Goal: Transaction & Acquisition: Purchase product/service

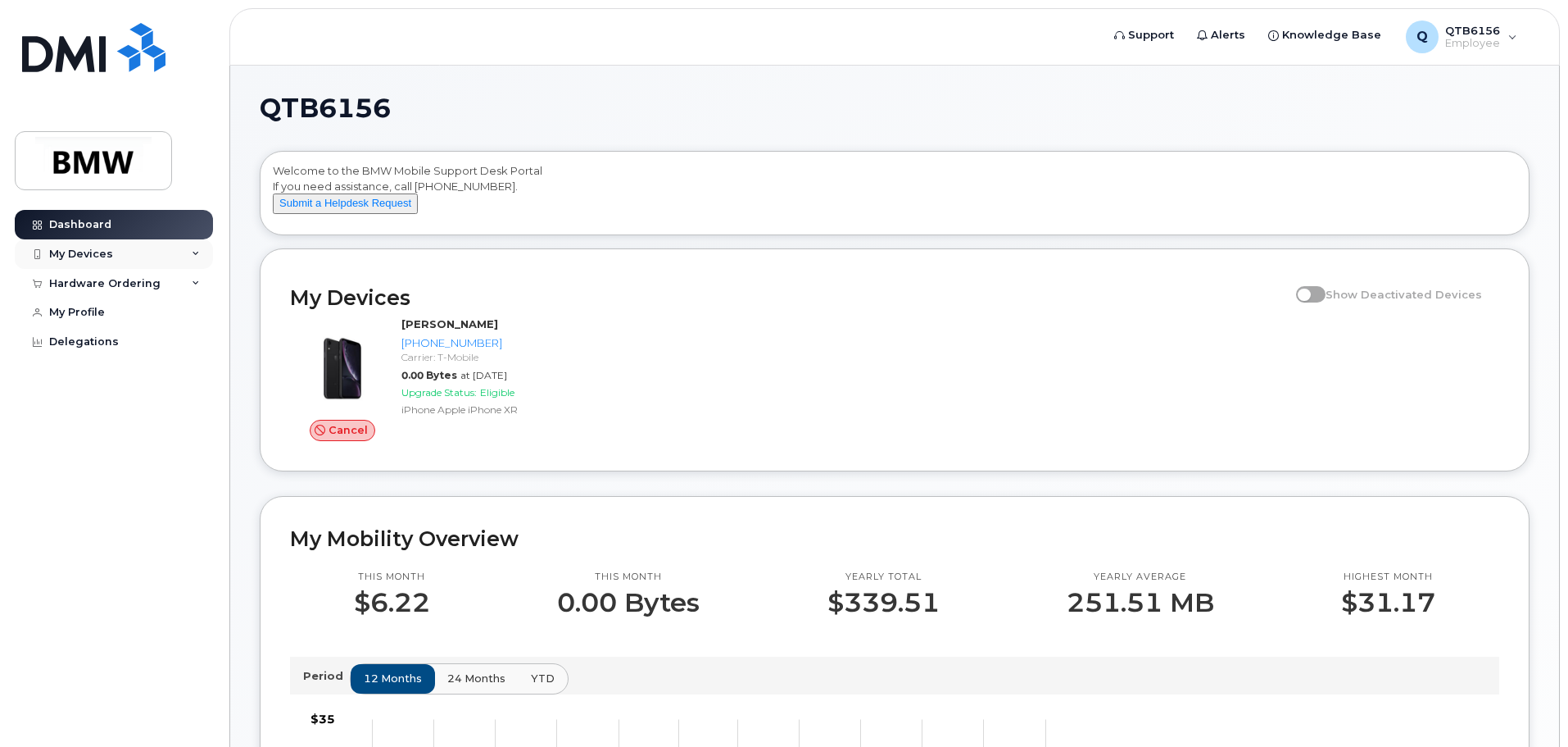
click at [101, 259] on div "My Devices" at bounding box center [81, 254] width 64 height 13
click at [197, 376] on icon at bounding box center [195, 372] width 8 height 8
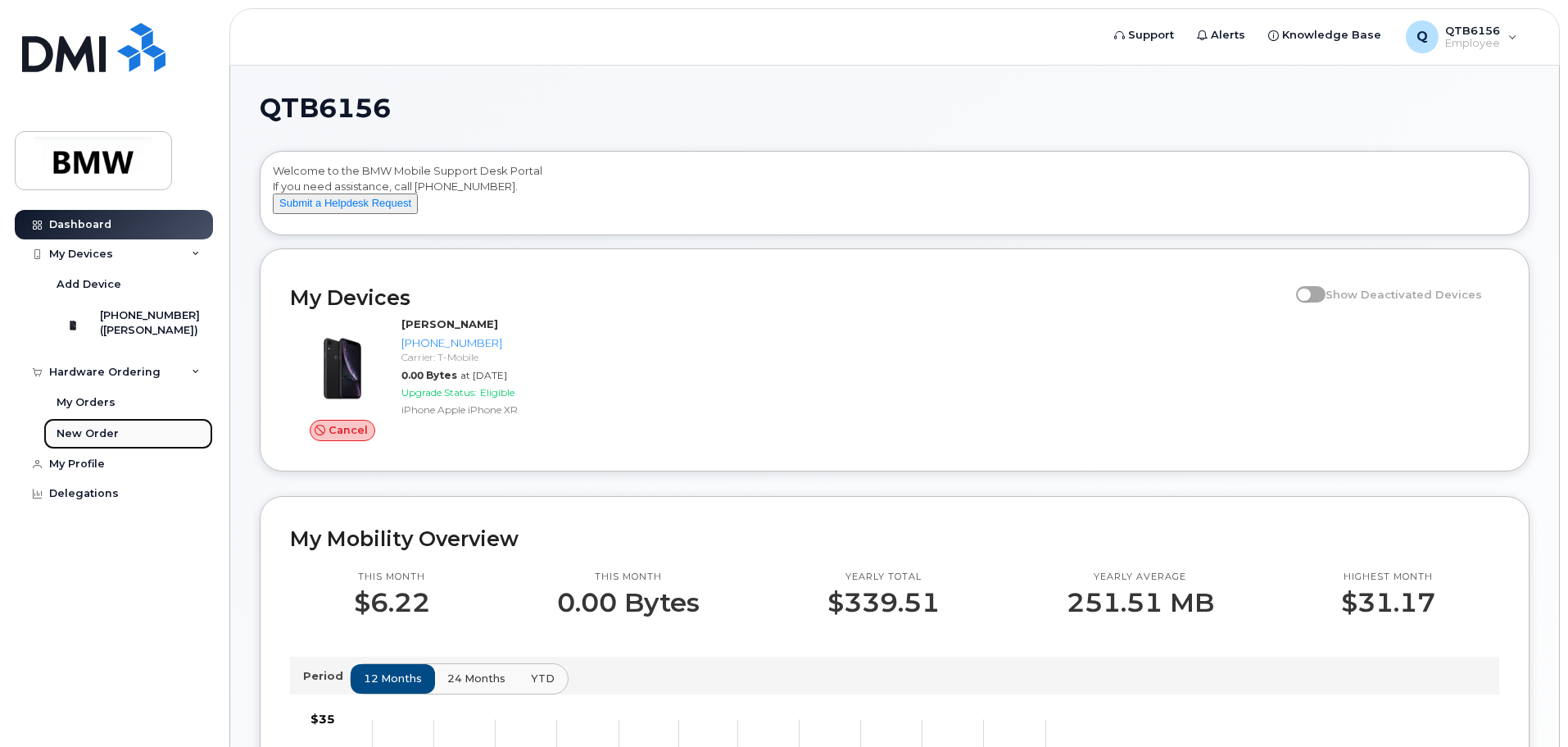
click at [108, 441] on div "New Order" at bounding box center [87, 433] width 62 height 15
click at [101, 410] on div "My Orders" at bounding box center [86, 402] width 59 height 15
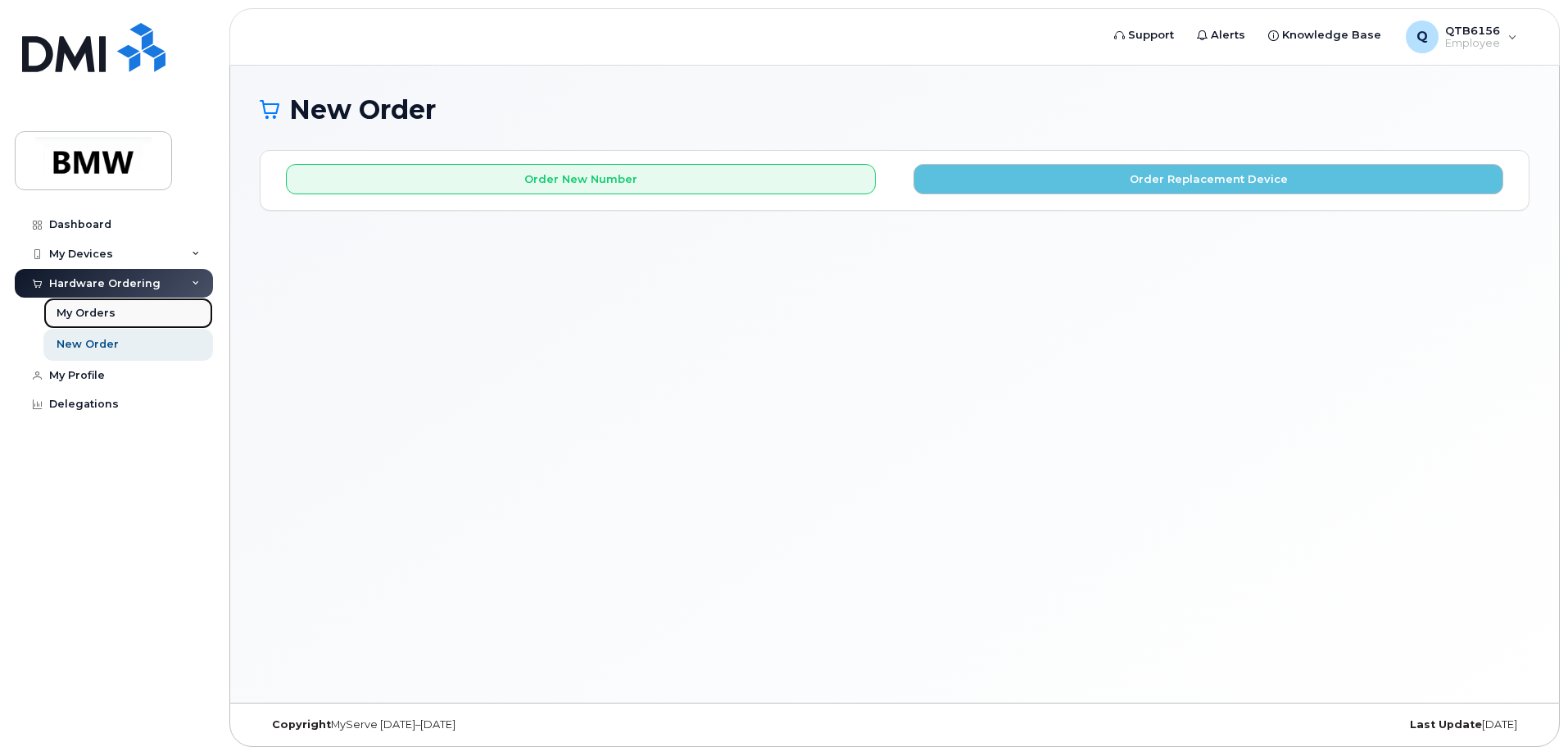
click at [91, 318] on div "My Orders" at bounding box center [86, 313] width 59 height 15
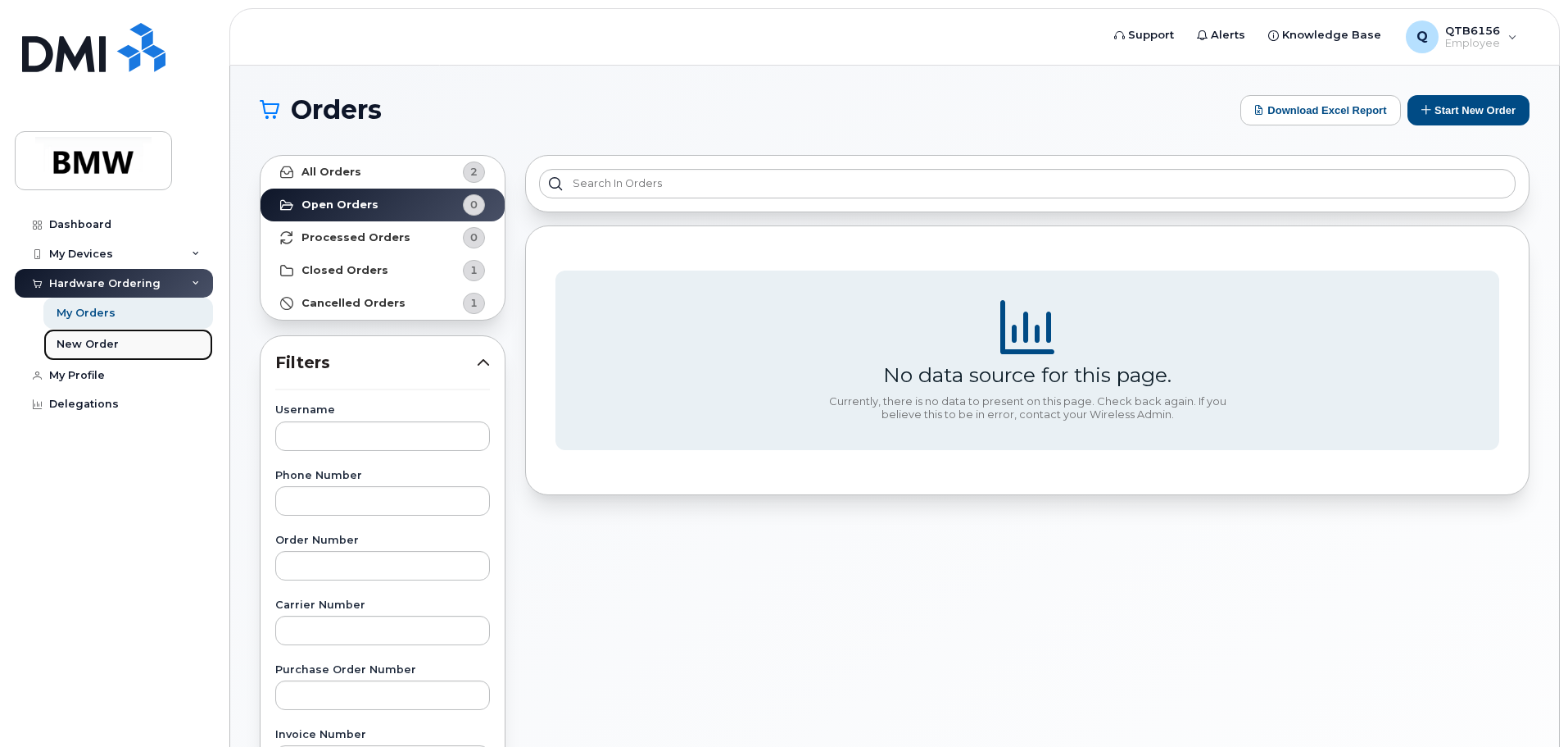
click at [73, 343] on div "New Order" at bounding box center [87, 344] width 62 height 15
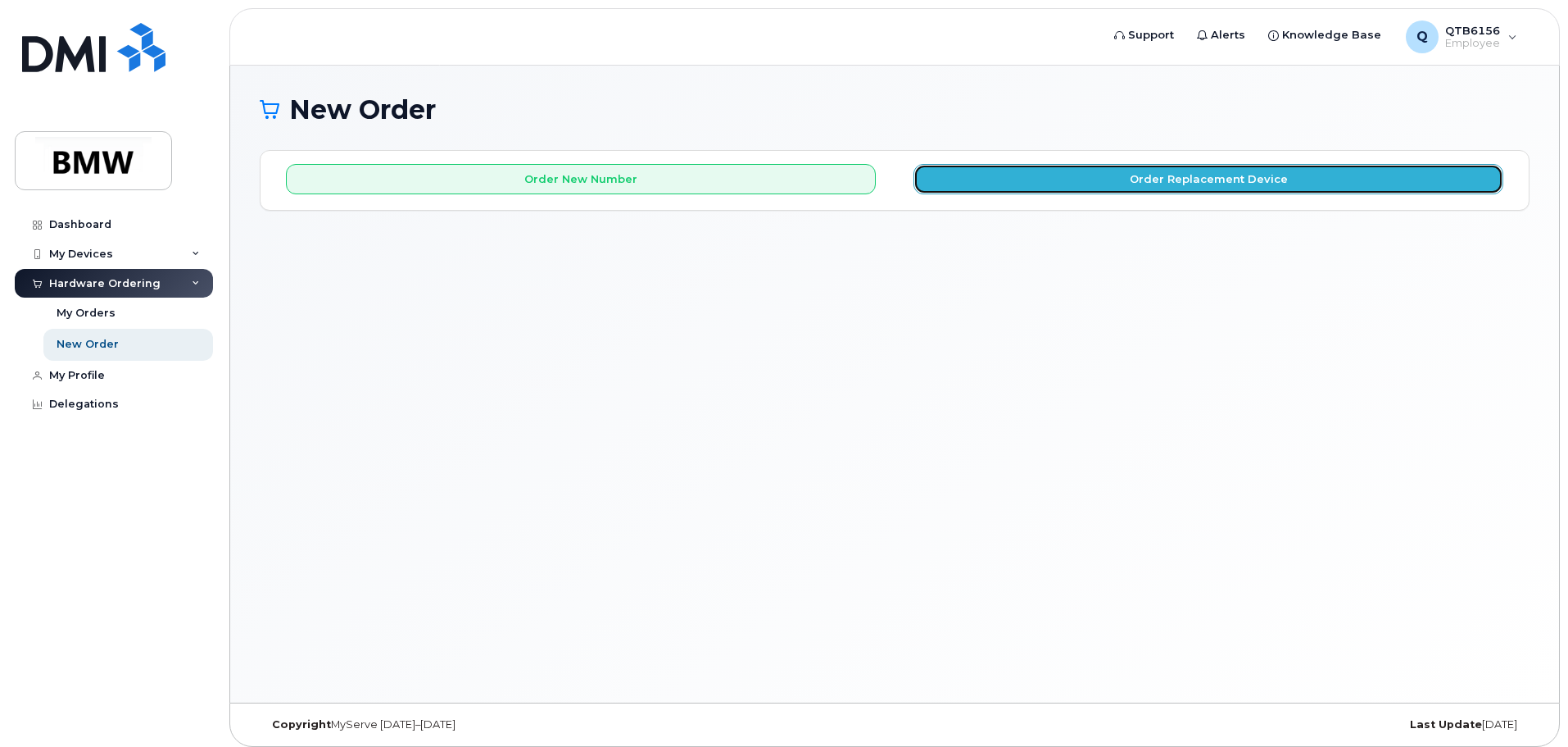
click at [1146, 177] on button "Order Replacement Device" at bounding box center [1208, 179] width 590 height 30
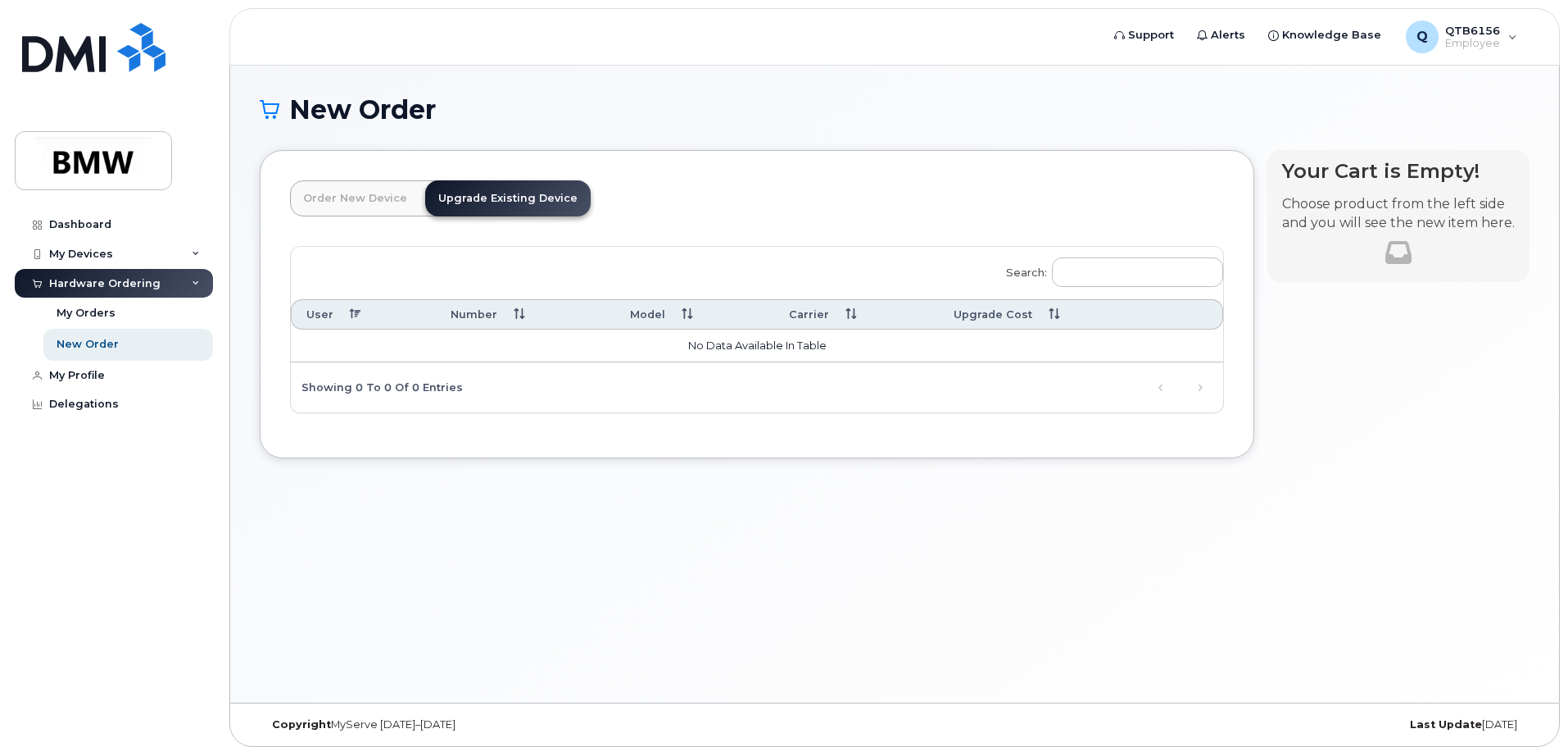
click at [333, 204] on link "Order New Device" at bounding box center [355, 198] width 130 height 36
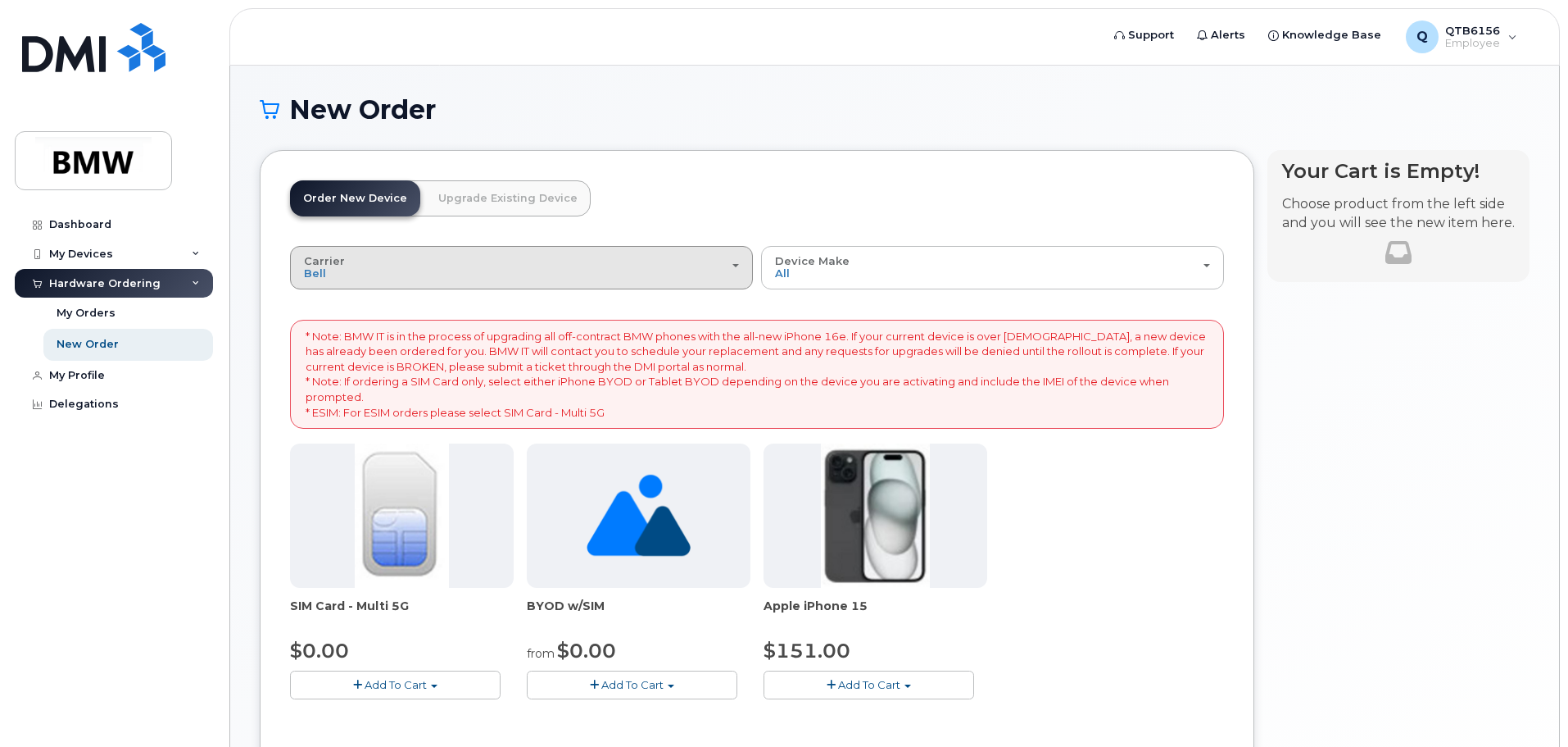
click at [737, 266] on span "button" at bounding box center [735, 266] width 6 height 4
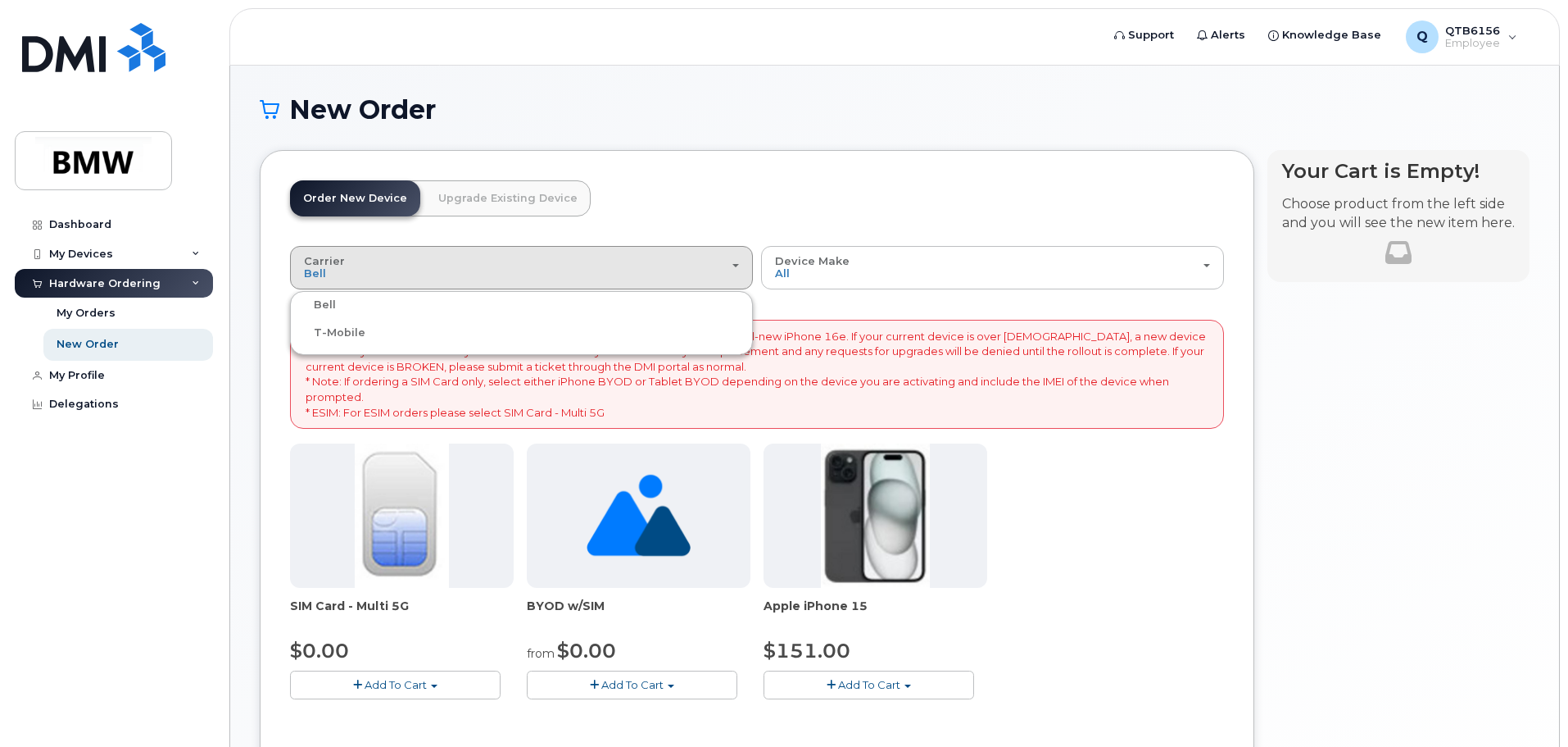
click at [372, 336] on div "T-Mobile" at bounding box center [521, 332] width 454 height 20
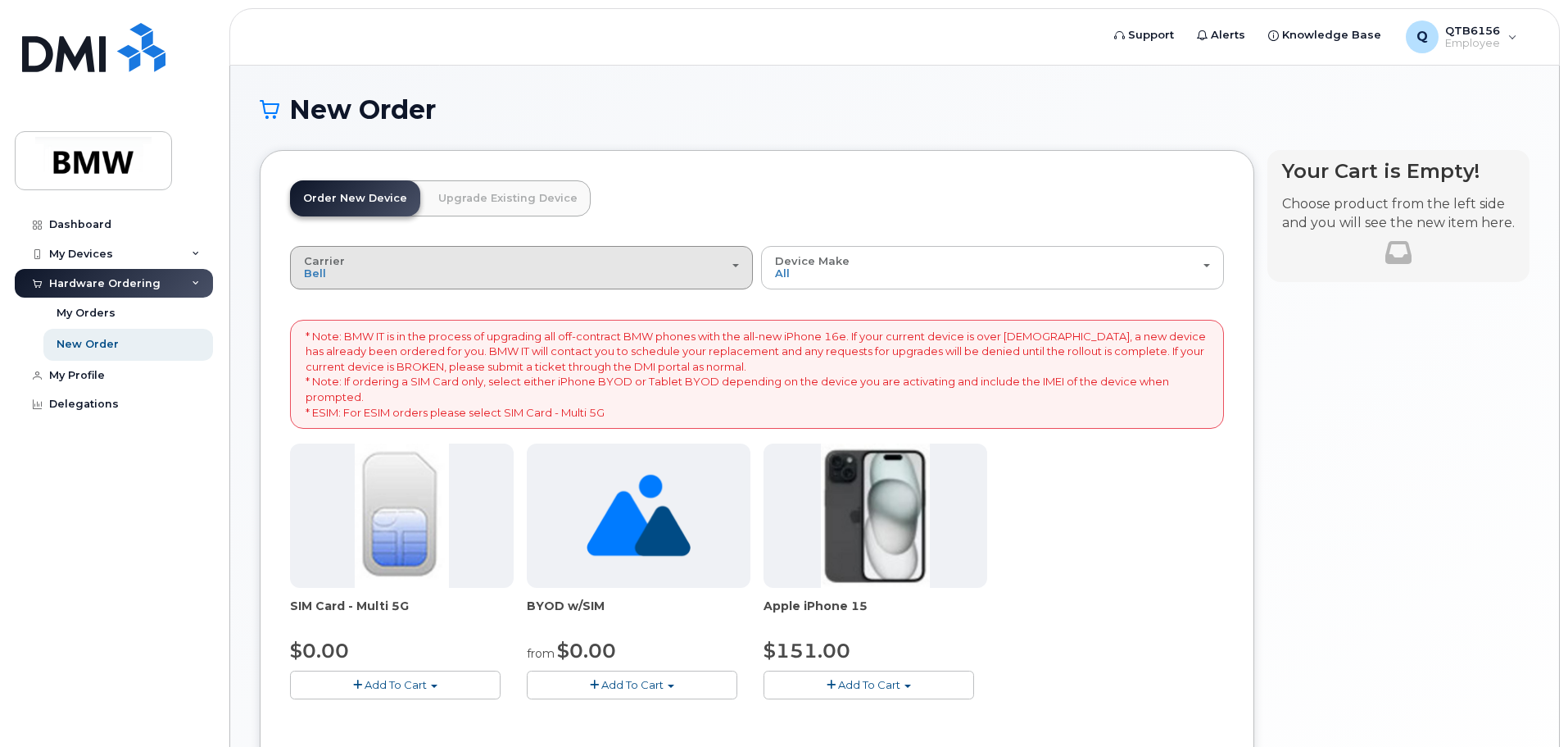
click at [340, 261] on span "Carrier" at bounding box center [324, 260] width 41 height 13
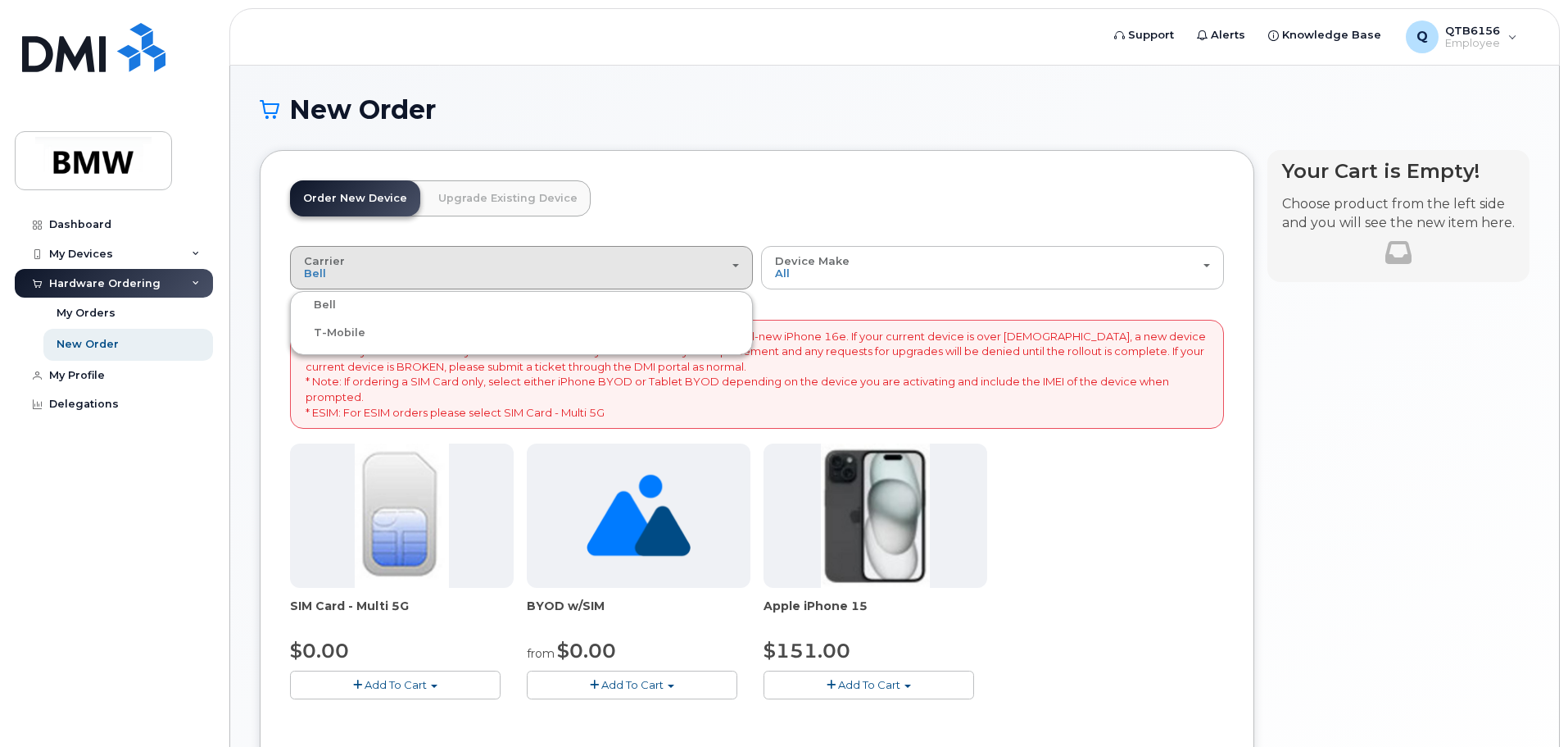
click at [321, 326] on label "T-Mobile" at bounding box center [330, 332] width 71 height 20
click at [0, 0] on input "T-Mobile" at bounding box center [0, 0] width 0 height 0
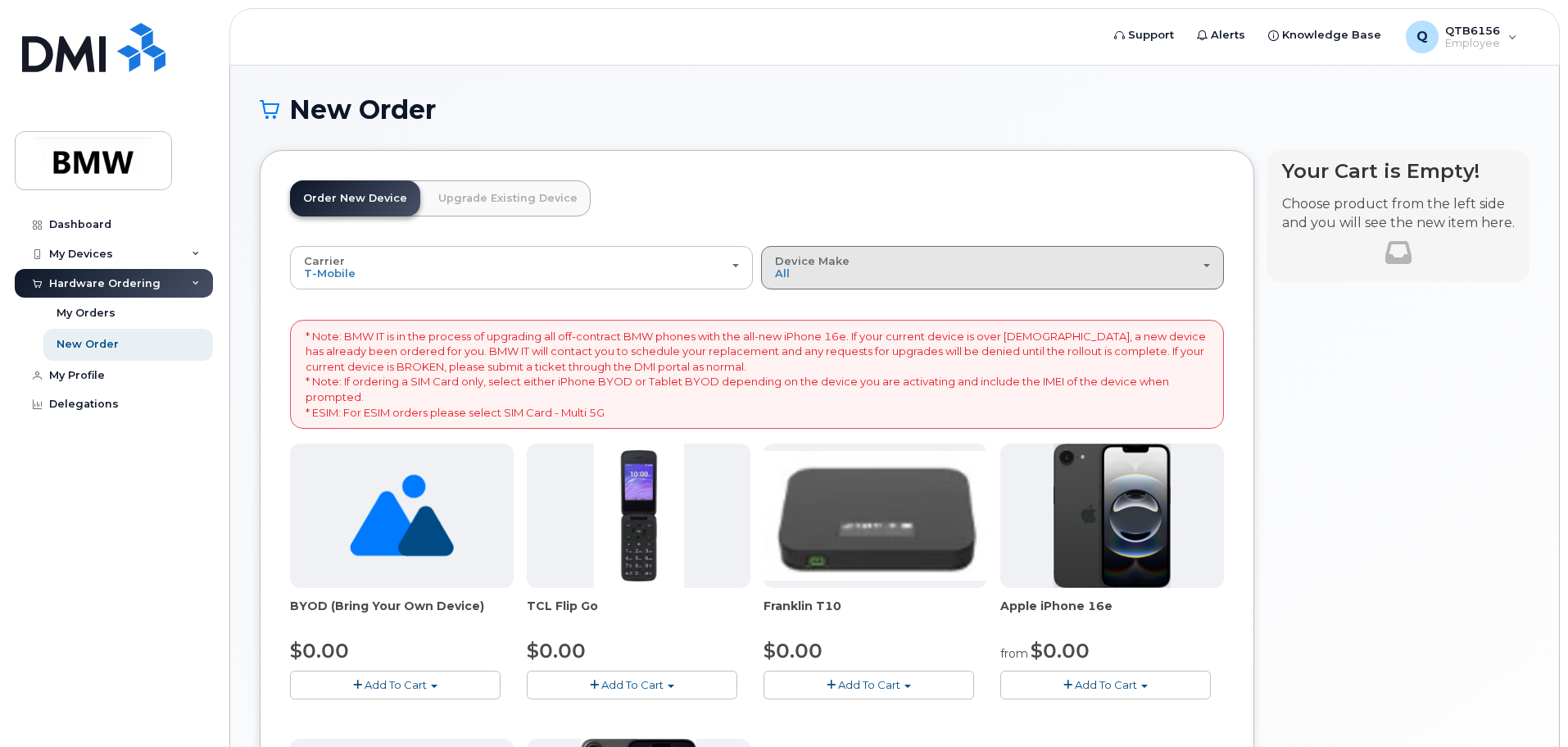
click at [852, 277] on div "Device Make All Cell Phone iPhone Modem" at bounding box center [992, 267] width 435 height 25
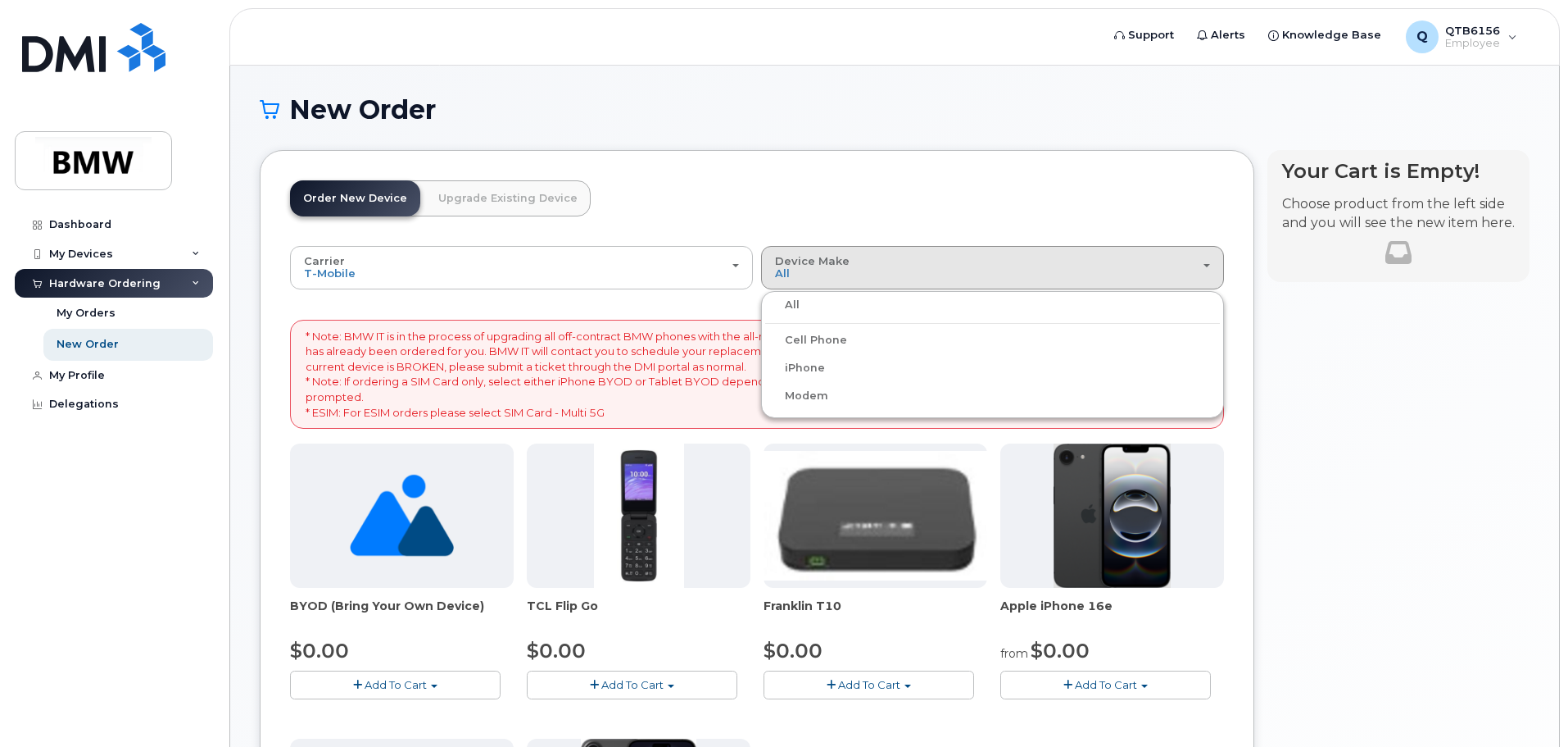
click at [821, 365] on label "iPhone" at bounding box center [795, 368] width 60 height 20
click at [0, 0] on input "iPhone" at bounding box center [0, 0] width 0 height 0
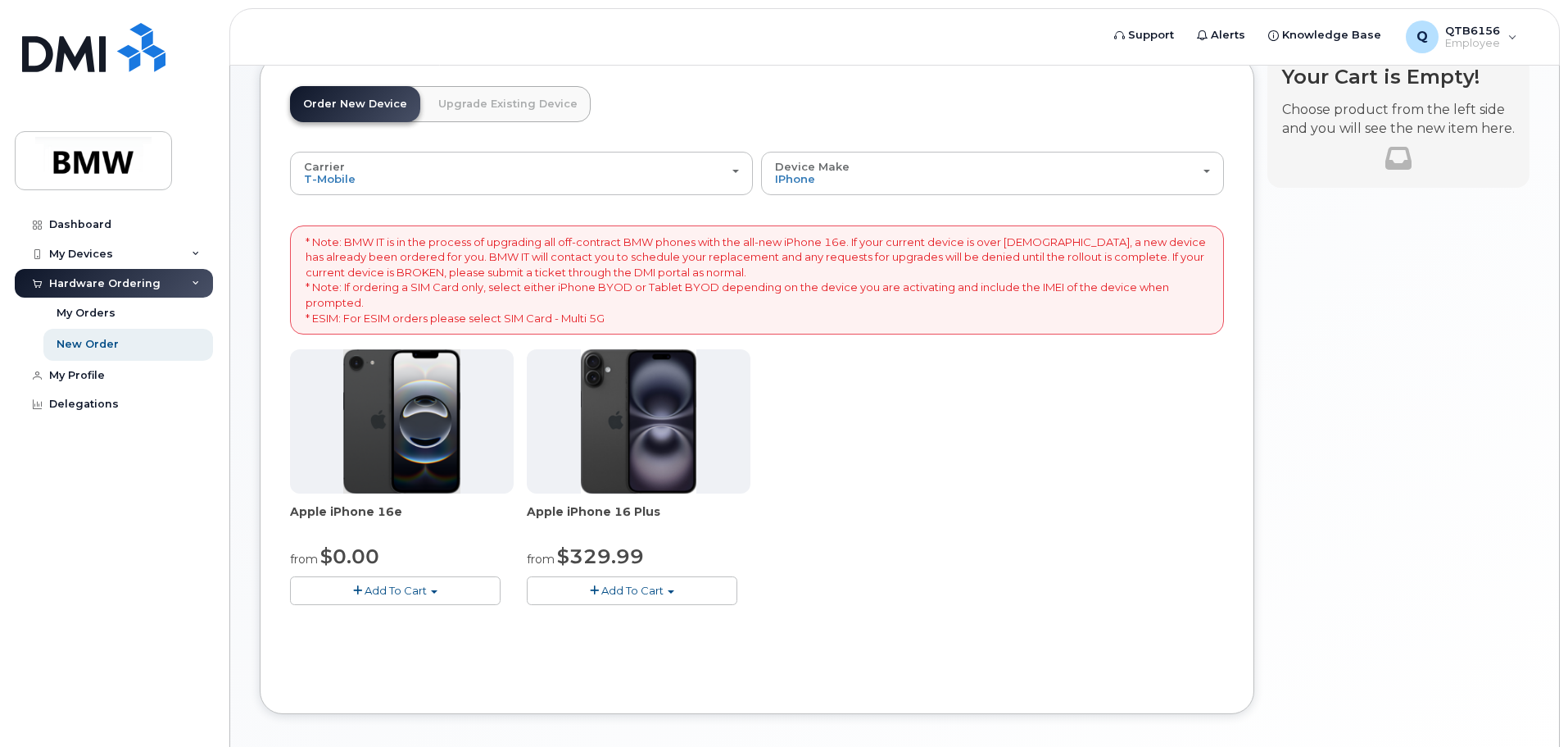
scroll to position [109, 0]
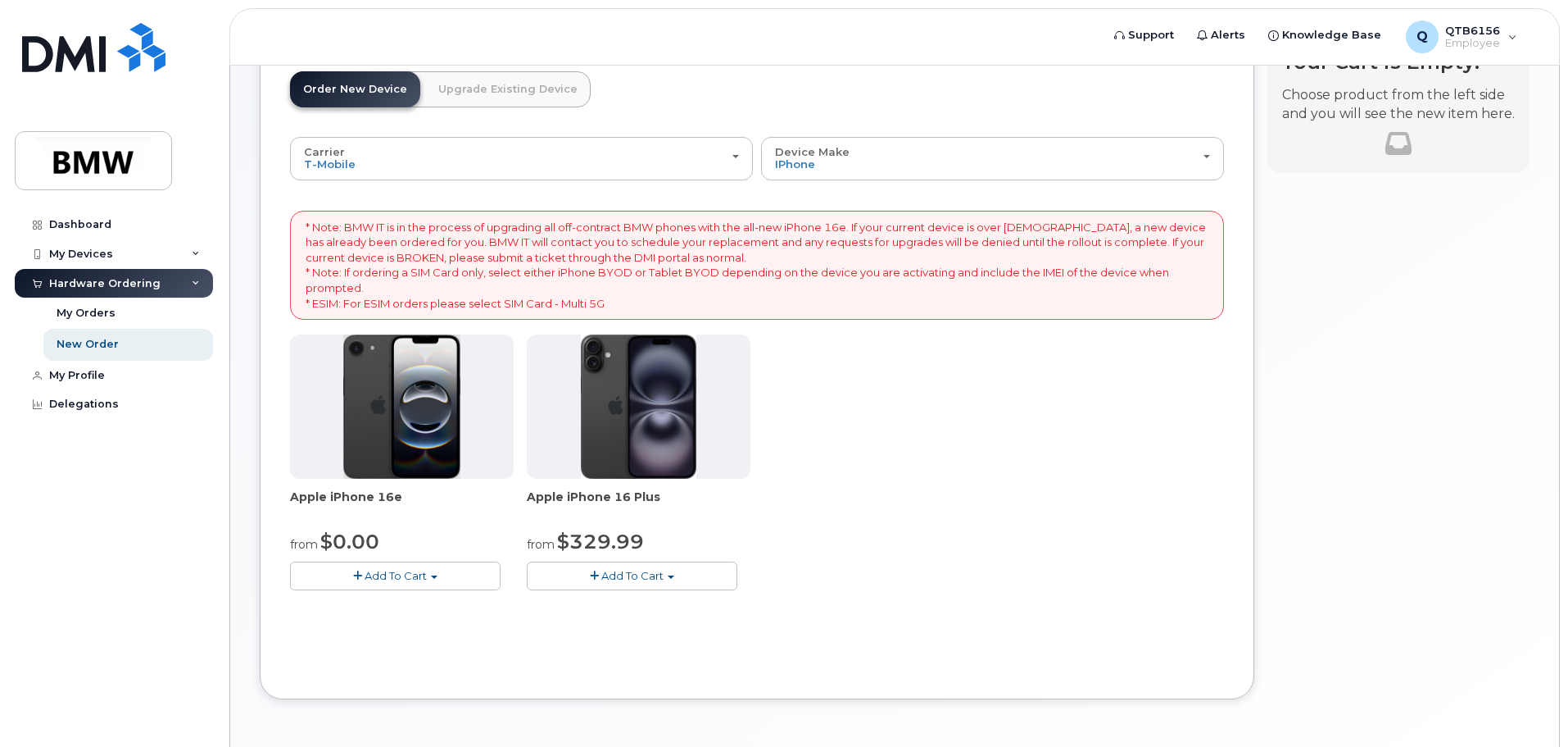
click at [397, 578] on span "Add To Cart" at bounding box center [396, 575] width 62 height 13
click at [410, 610] on link "$0.00 - 30 Month Activation (128GB)" at bounding box center [412, 605] width 236 height 21
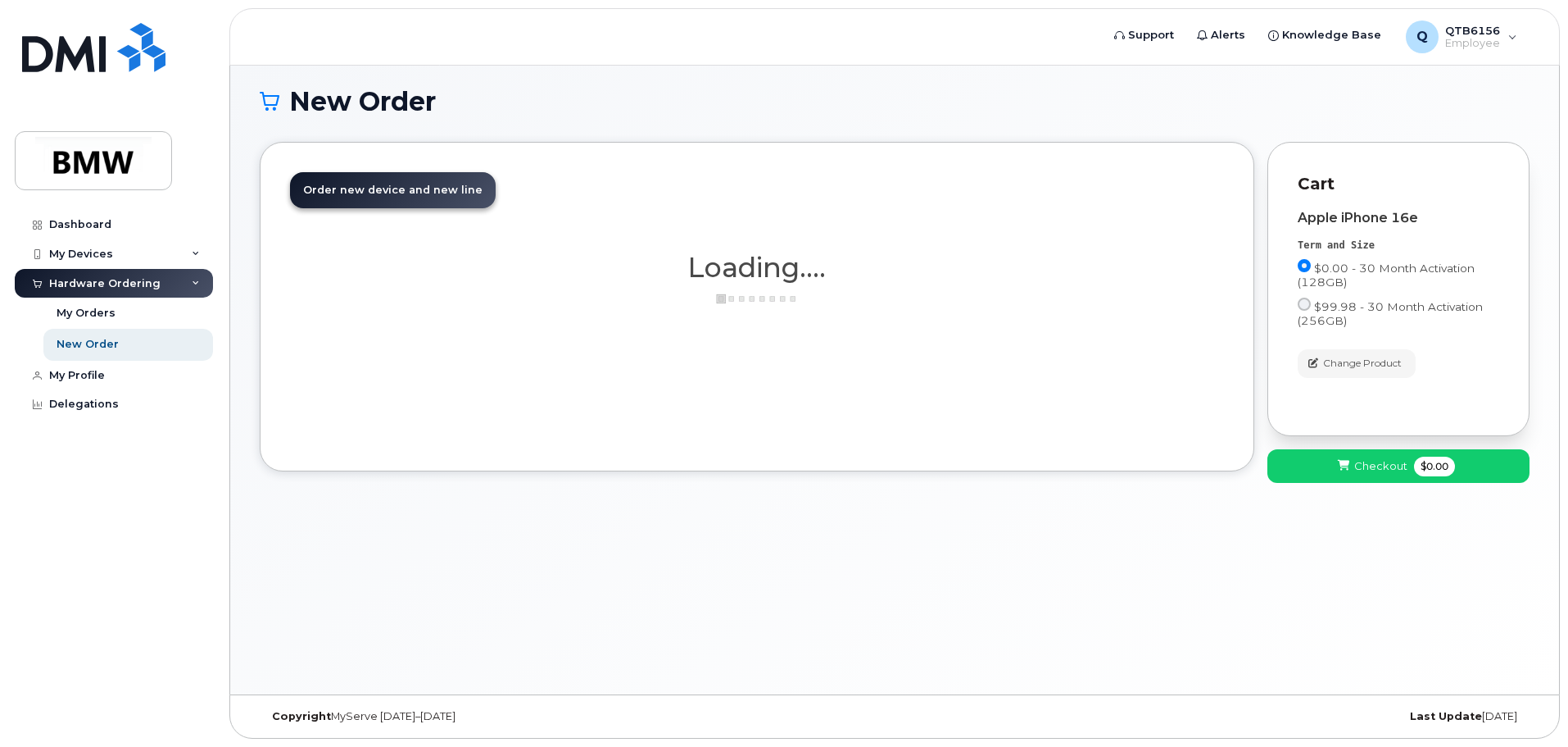
scroll to position [8, 0]
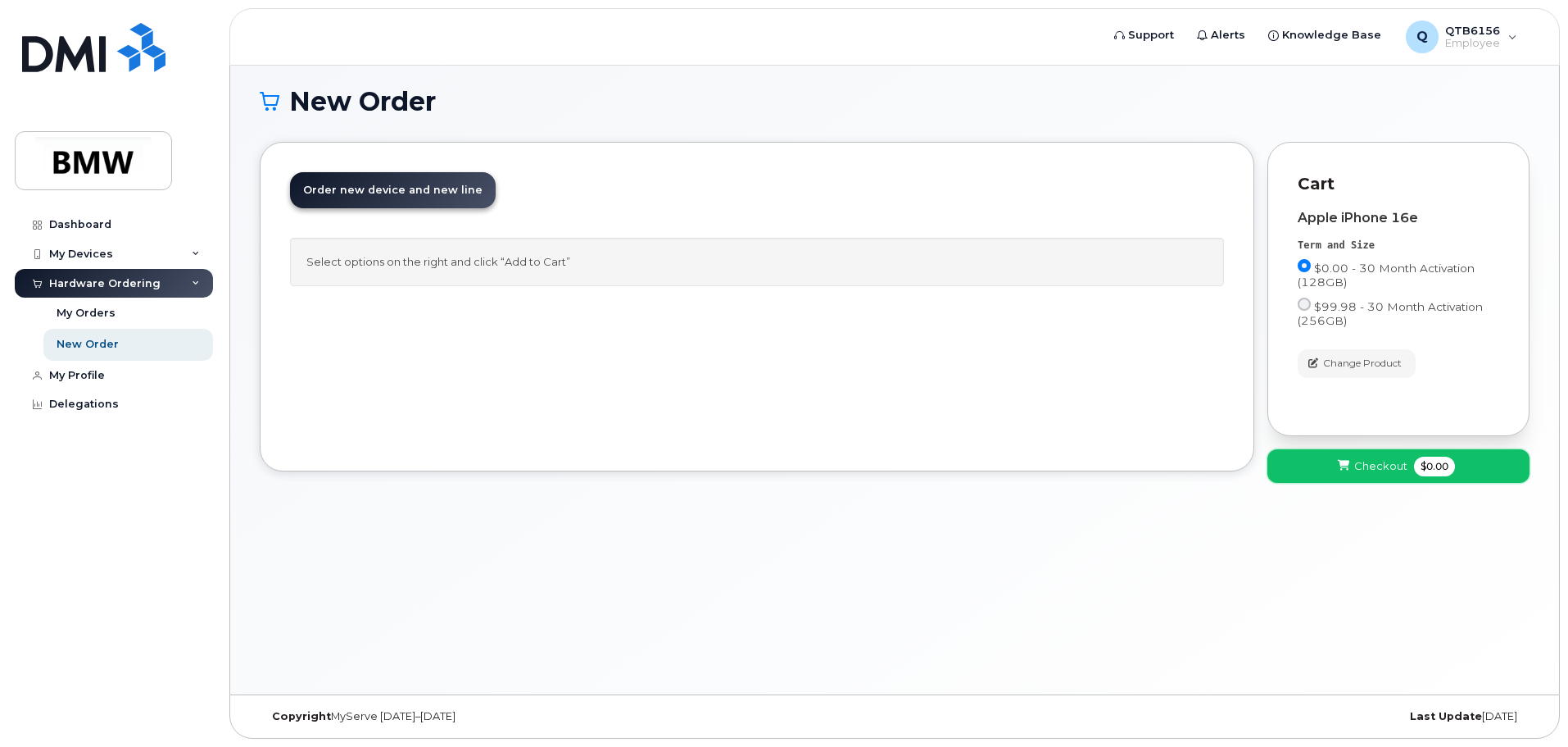
click at [1377, 461] on span "Checkout" at bounding box center [1381, 465] width 53 height 15
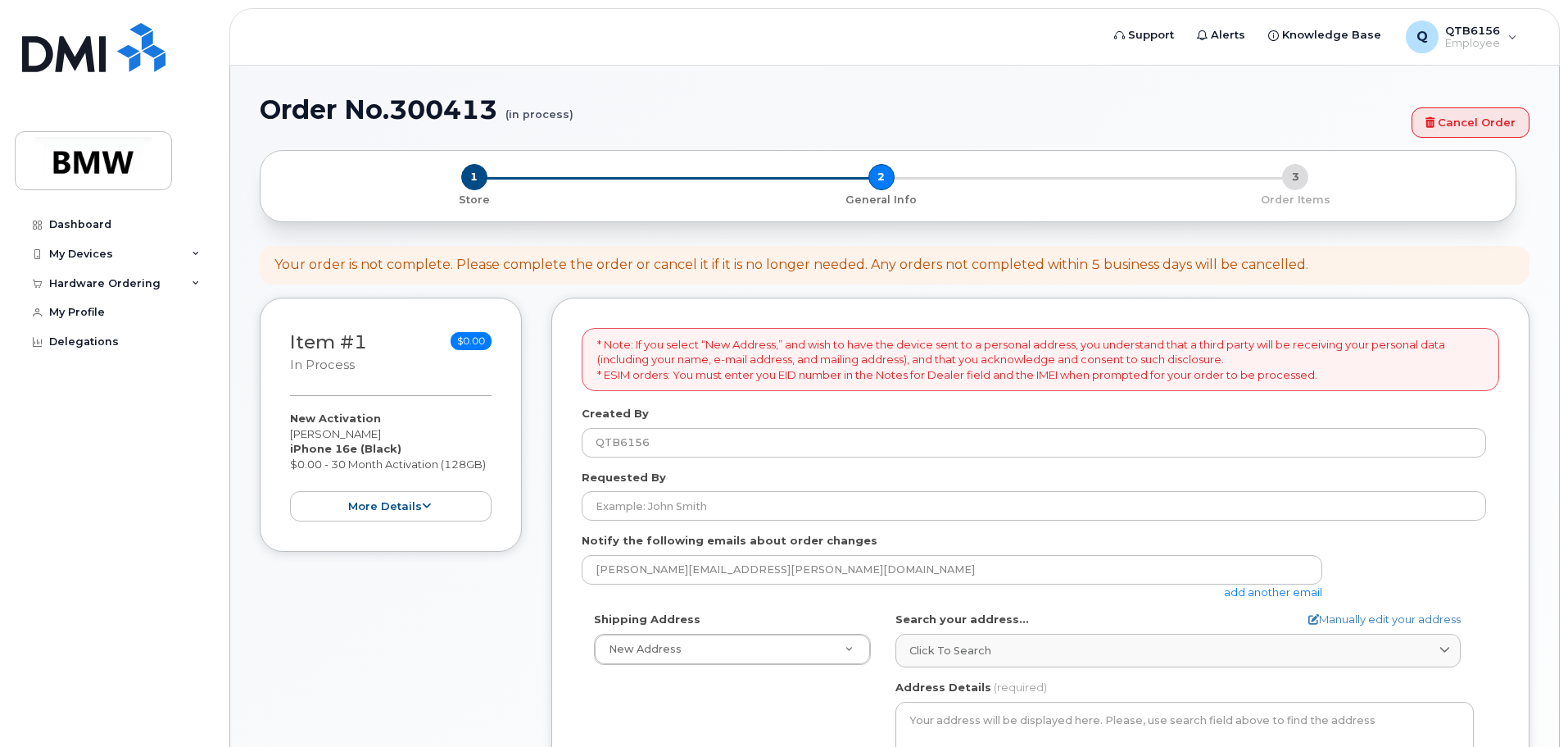
select select
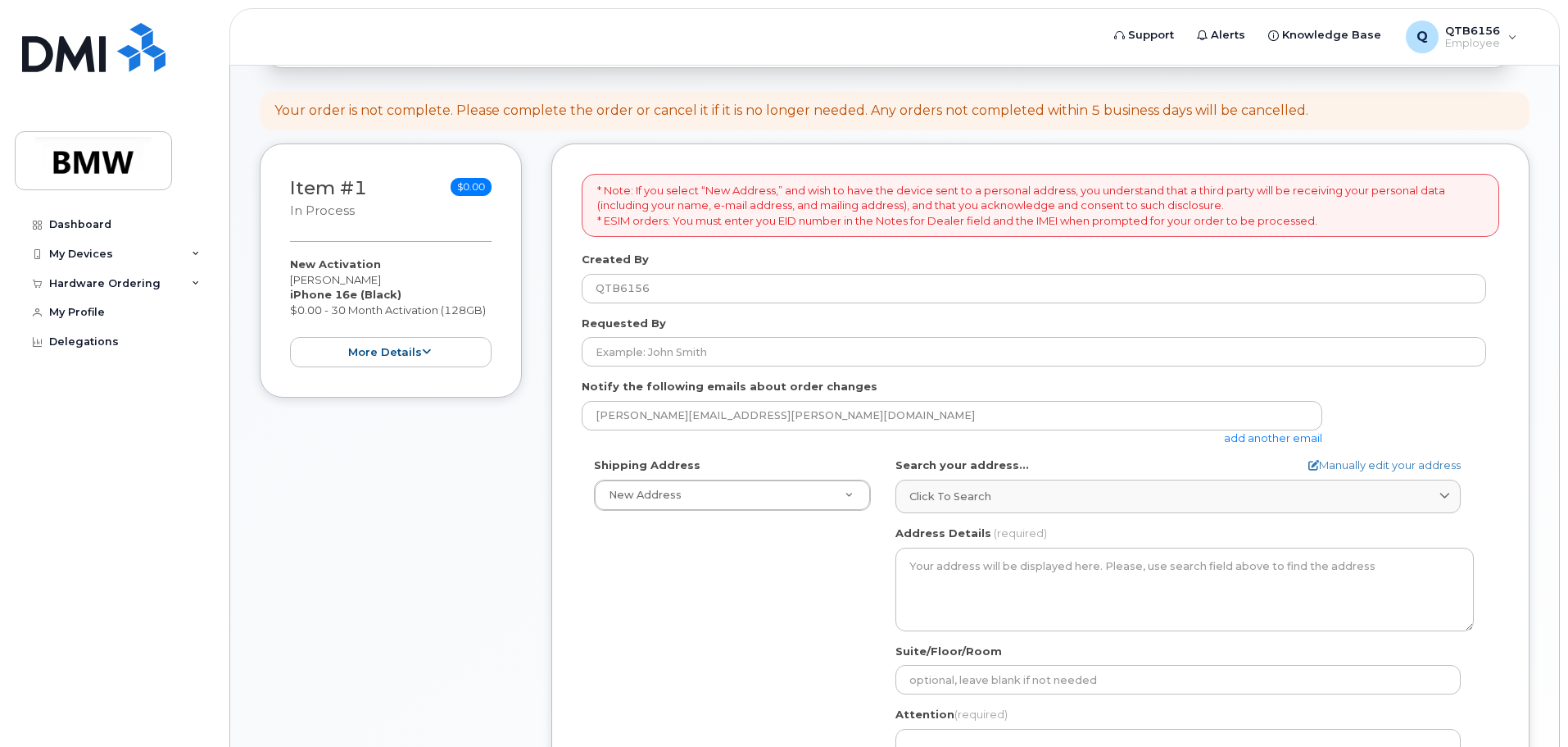
scroll to position [164, 0]
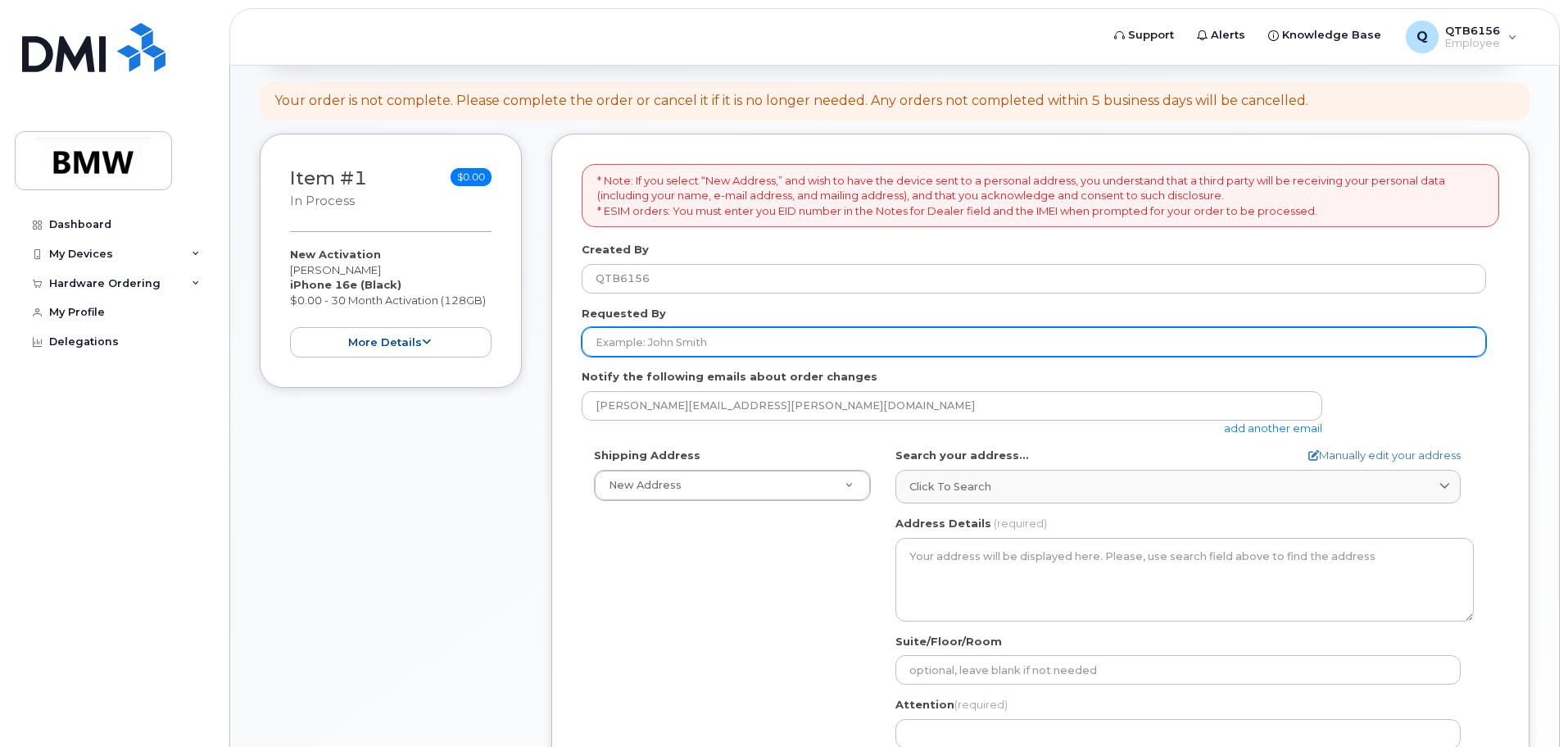
click at [659, 341] on input "Requested By" at bounding box center [1033, 341] width 904 height 29
type input "[PERSON_NAME]"
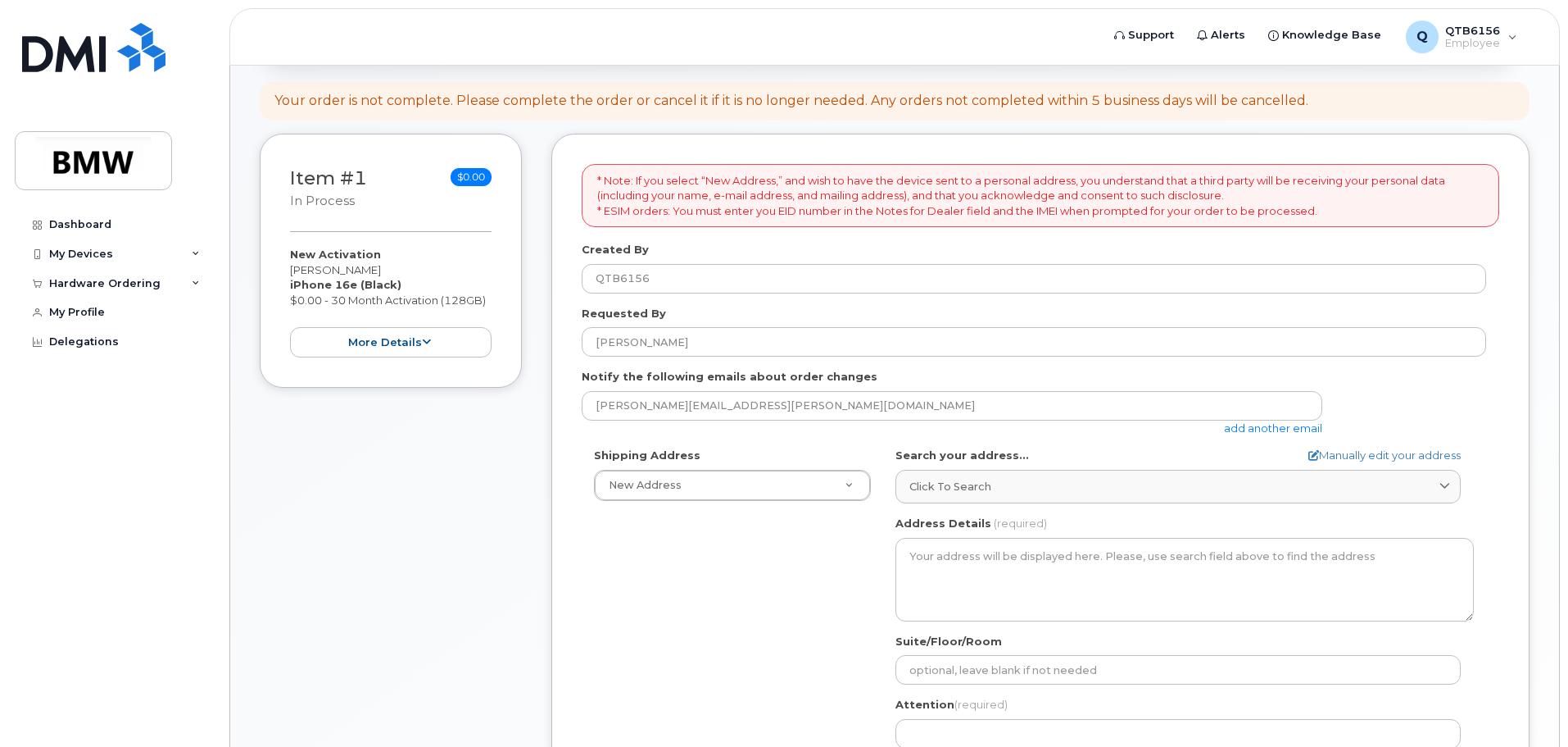
click at [578, 447] on div "* Note: If you select “New Address,” and wish to have the device sent to a pers…" at bounding box center [1041, 559] width 978 height 851
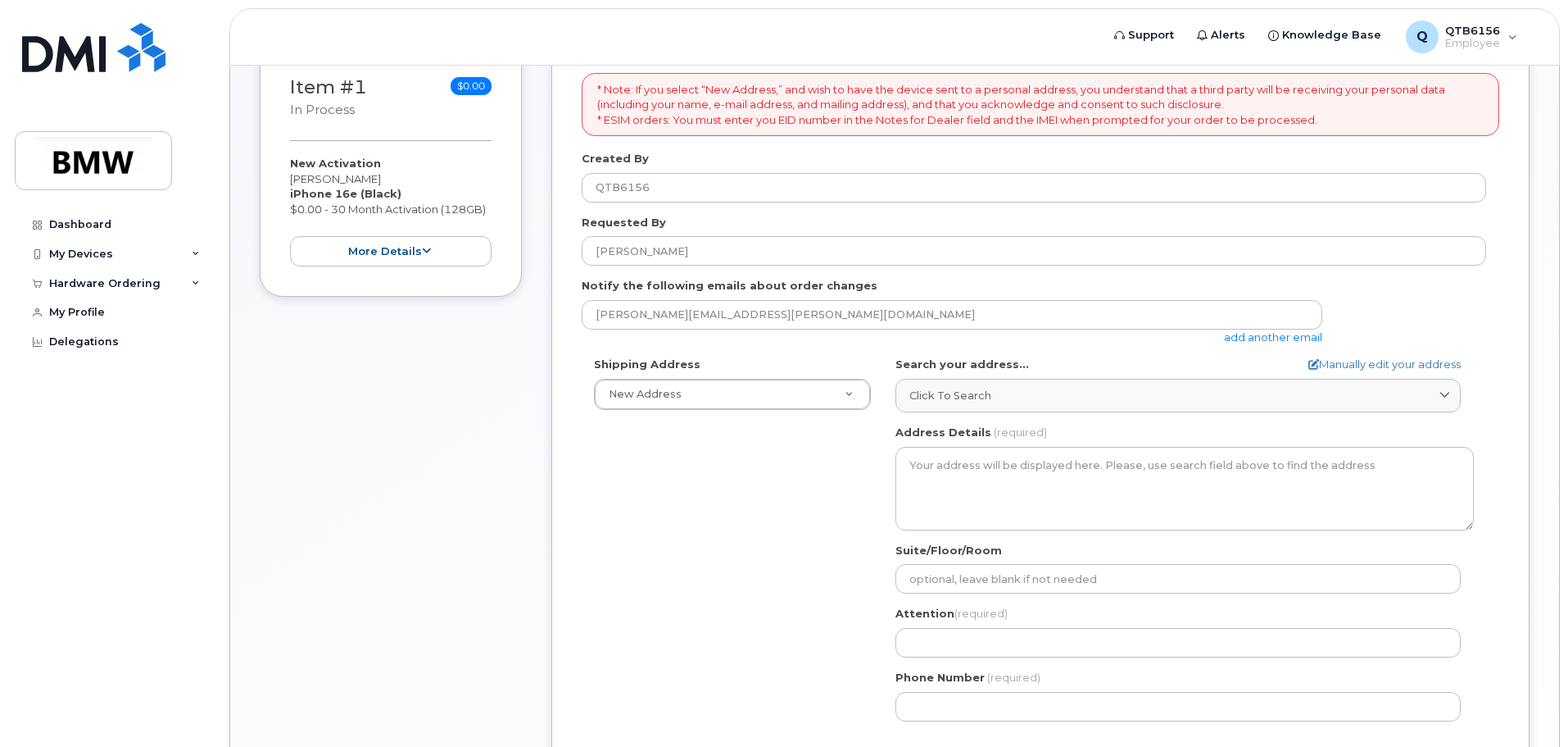
scroll to position [273, 0]
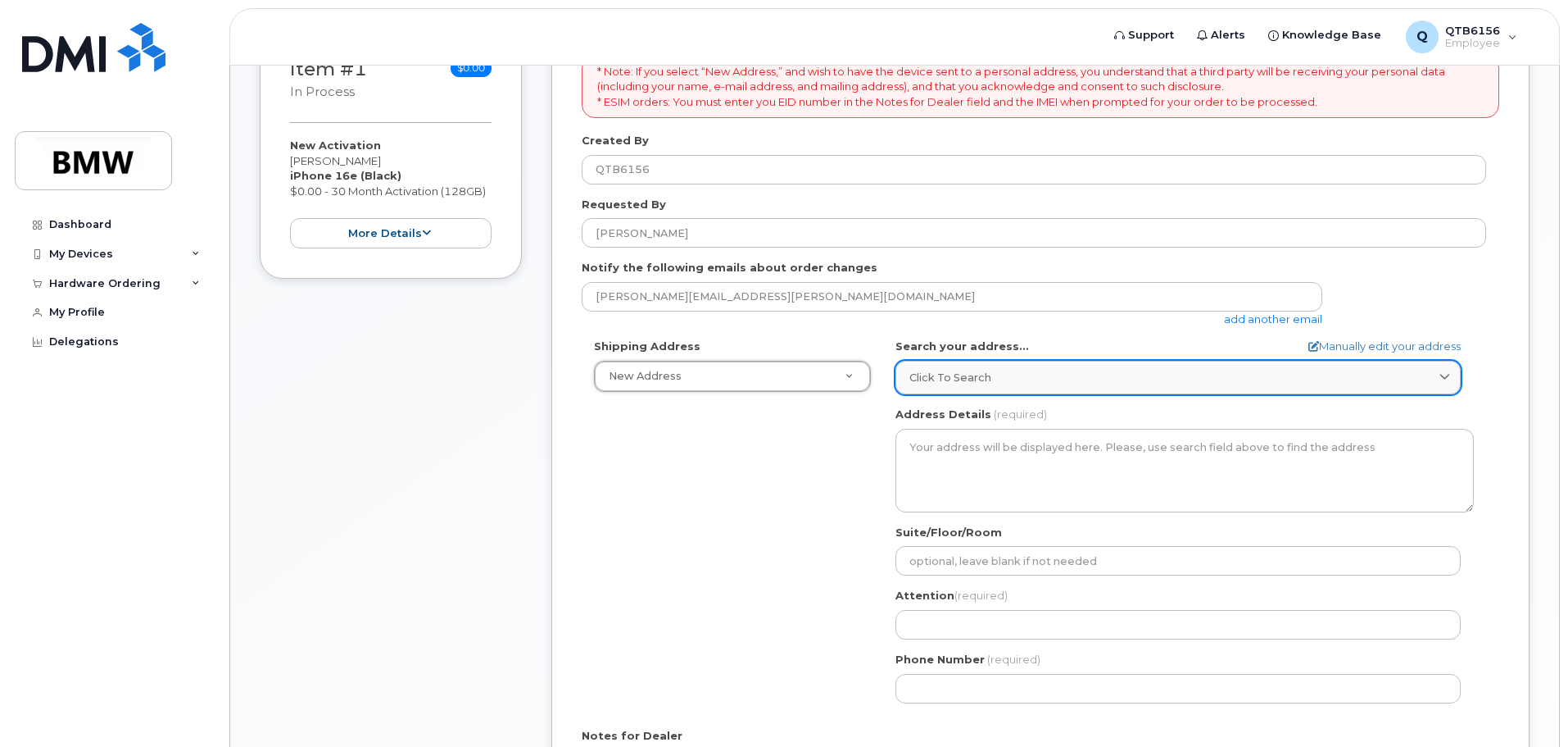
click at [946, 373] on span "Click to search" at bounding box center [950, 377] width 82 height 15
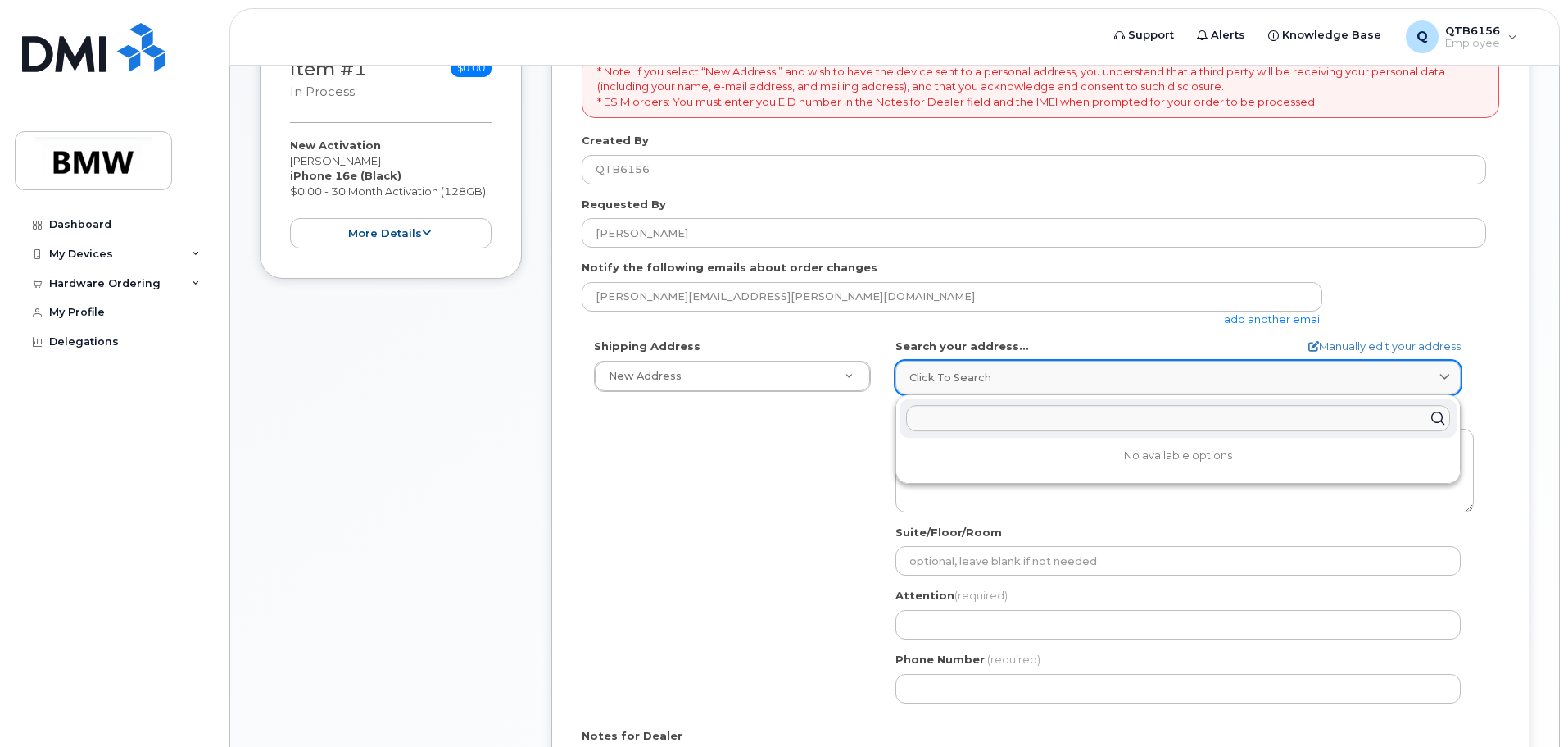
click at [946, 373] on span "Click to search" at bounding box center [950, 377] width 82 height 15
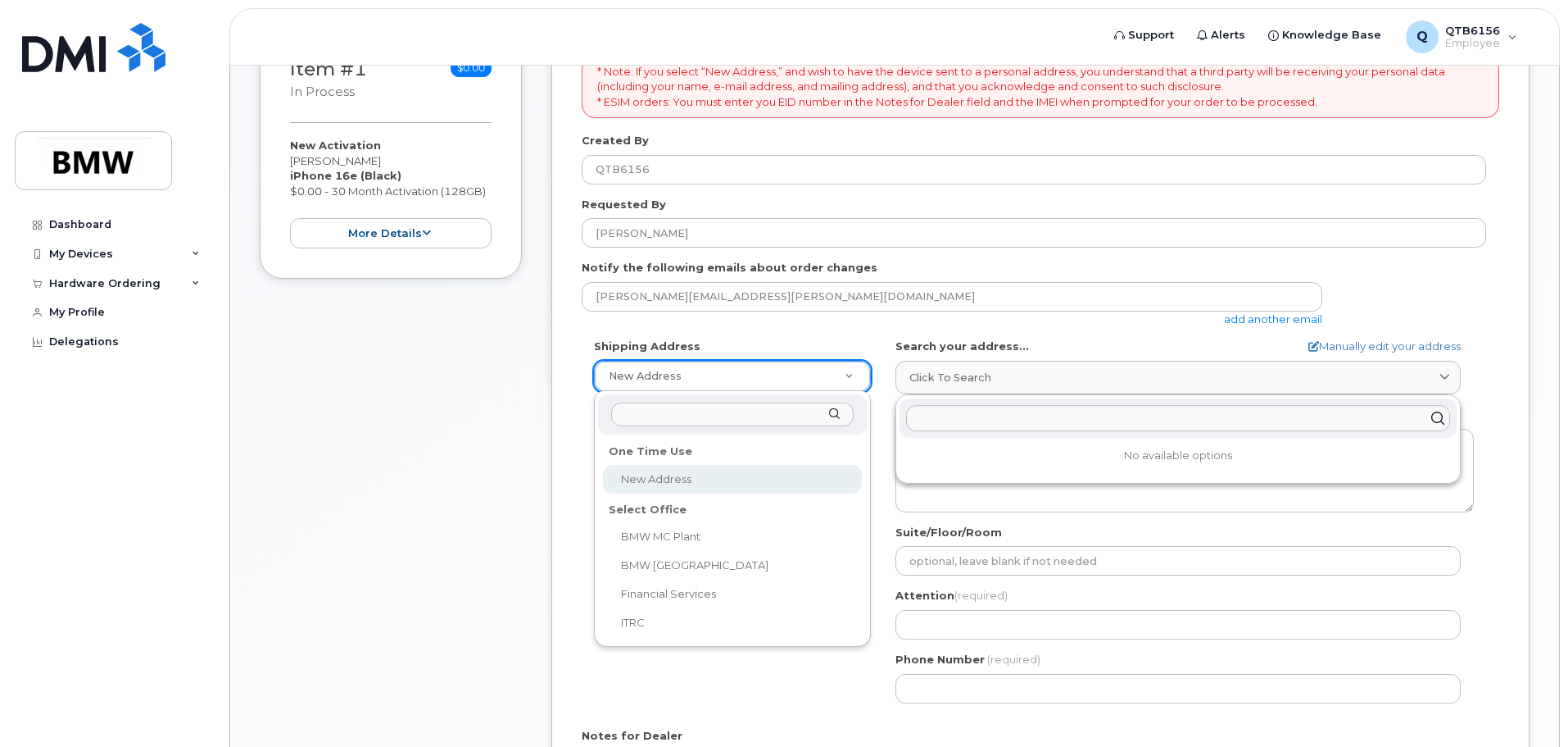
select select
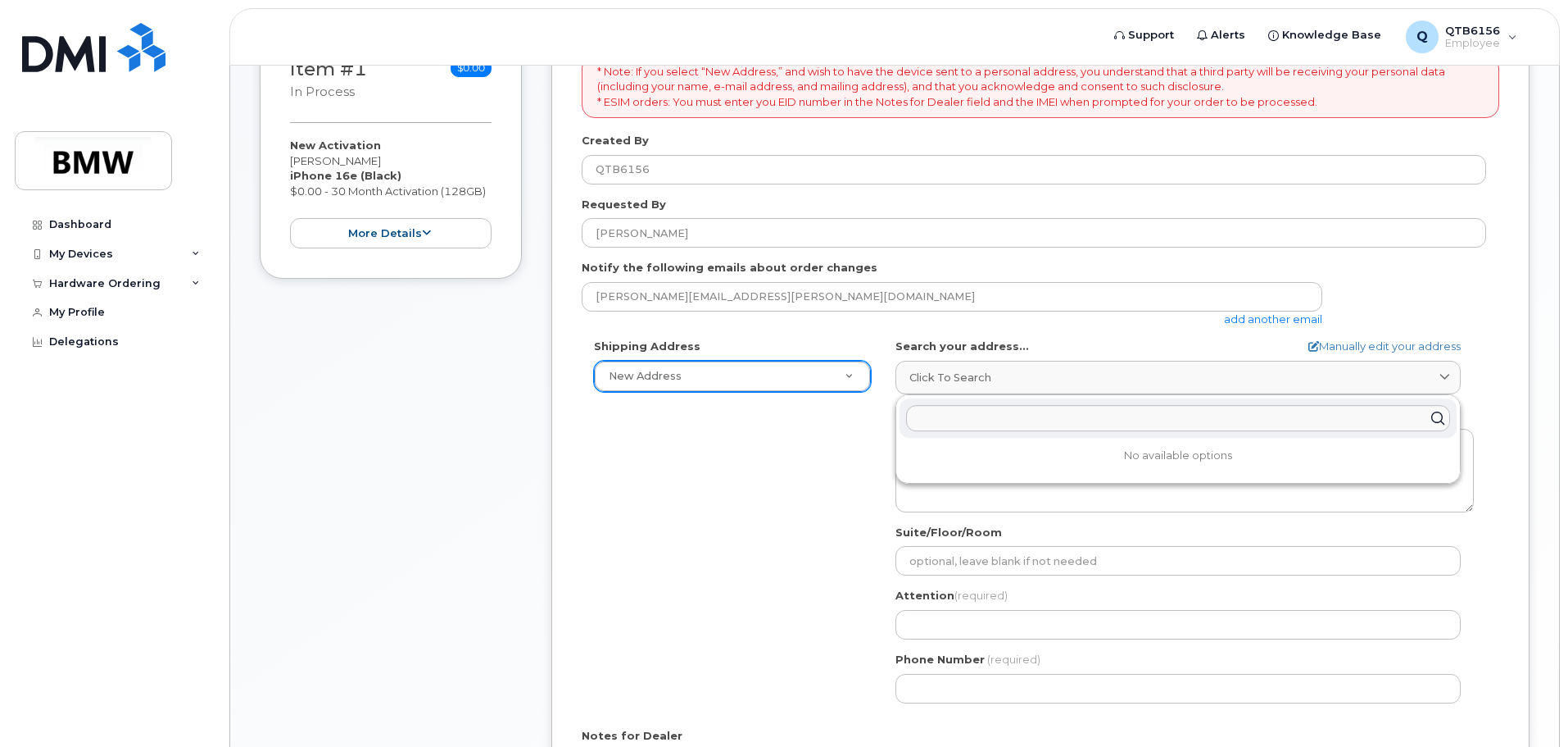
click at [786, 472] on div "Shipping Address New Address New Address BMW MC Plant BMW [GEOGRAPHIC_DATA] Fin…" at bounding box center [1033, 527] width 904 height 376
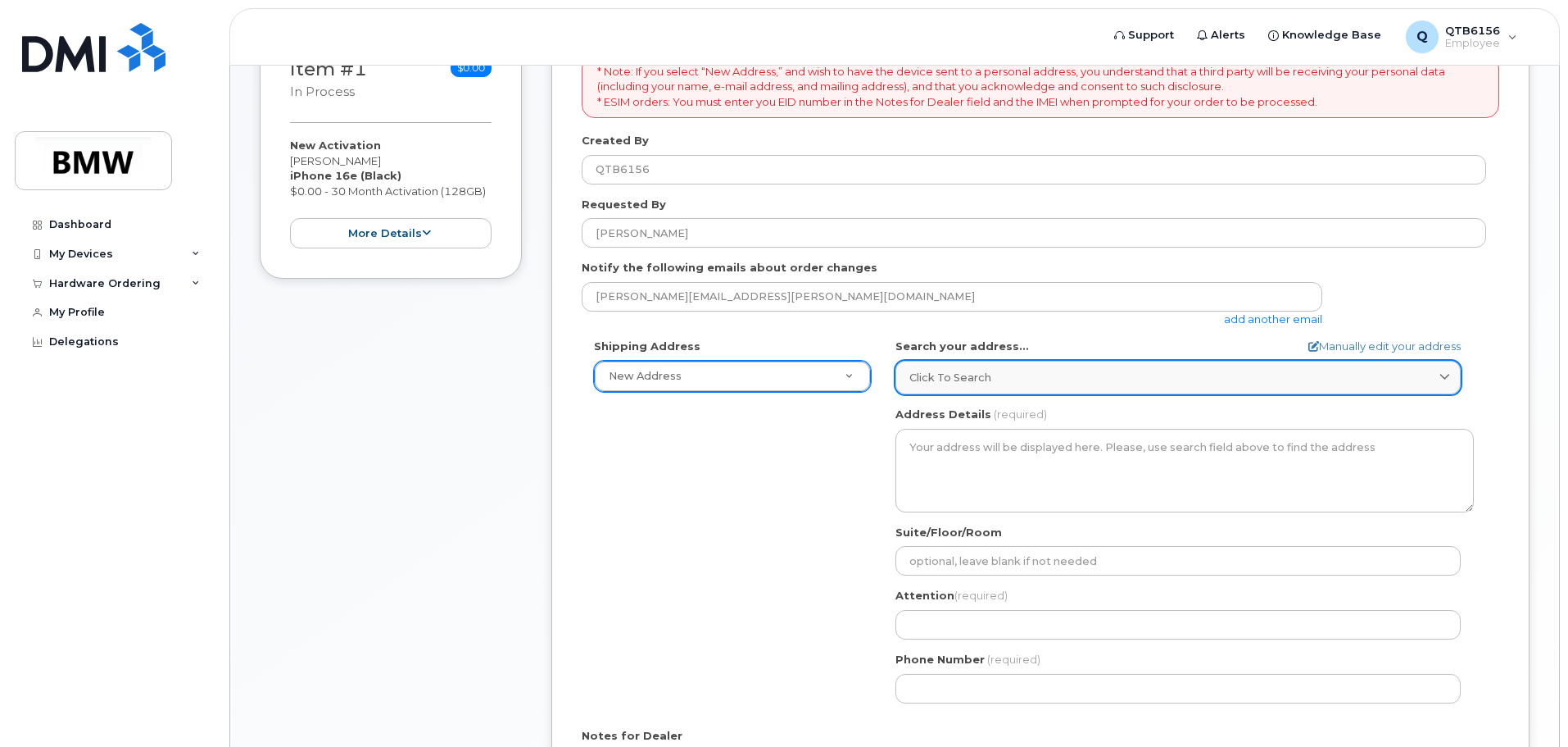
click at [984, 380] on span "Click to search" at bounding box center [950, 377] width 82 height 15
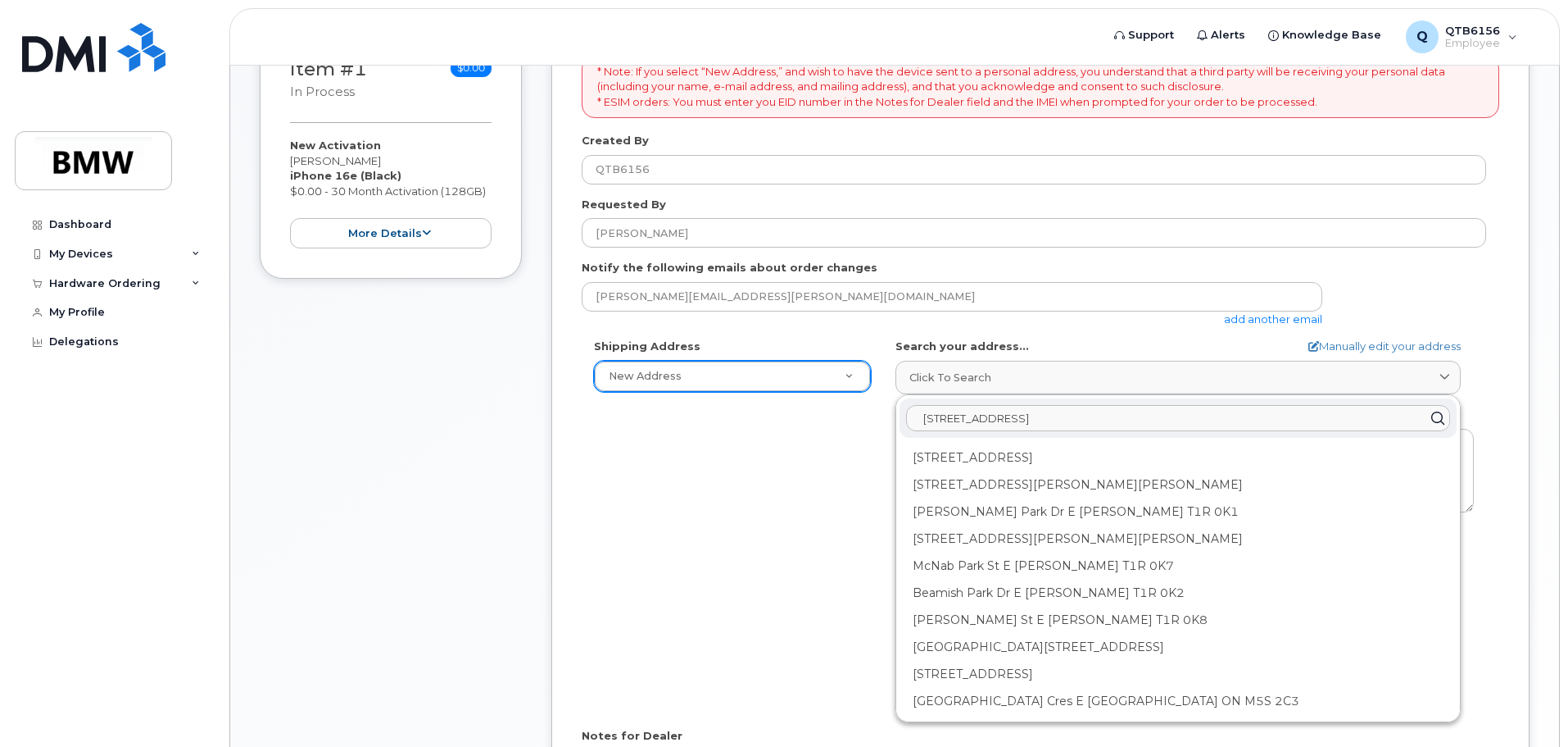
type input "[STREET_ADDRESS]"
